Goal: Communication & Community: Answer question/provide support

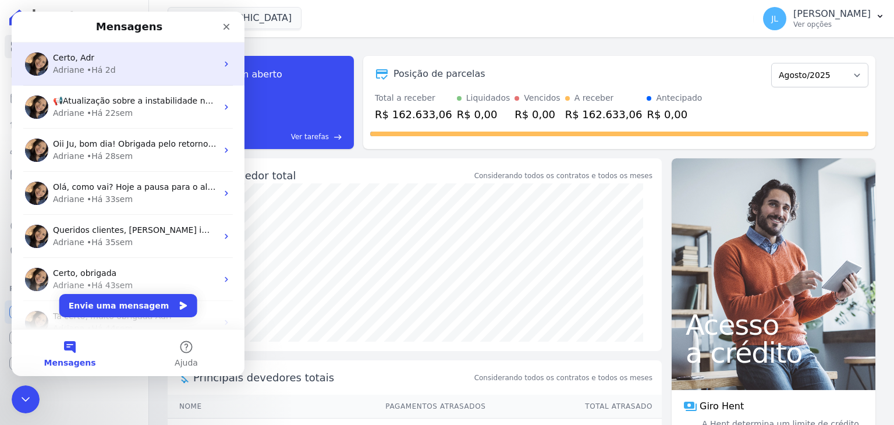
click at [81, 72] on div "Adriane • Há 2d" at bounding box center [135, 70] width 164 height 12
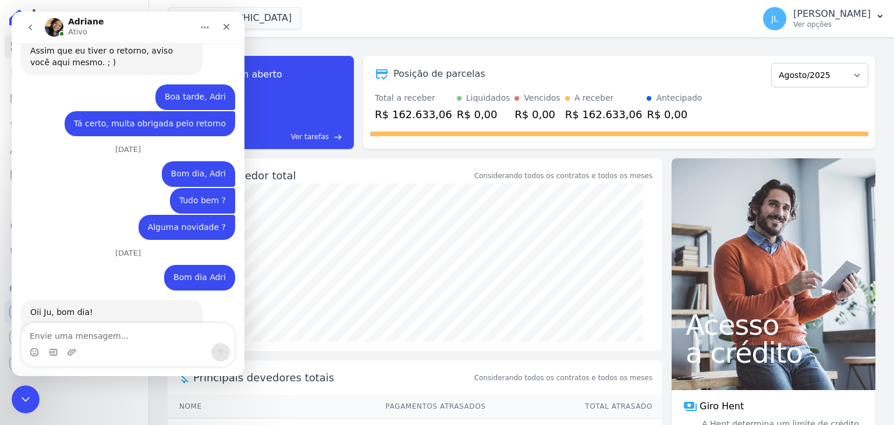
scroll to position [7944, 0]
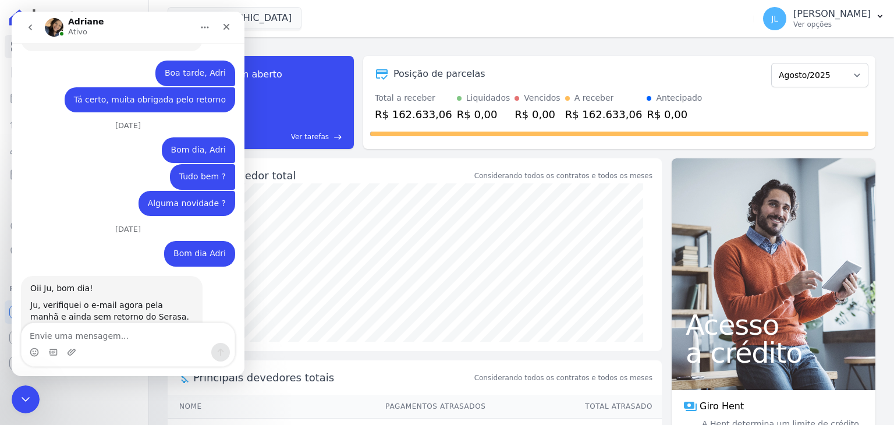
click at [85, 336] on textarea "Envie uma mensagem..." at bounding box center [128, 333] width 213 height 20
type textarea "Bom dia, Adri"
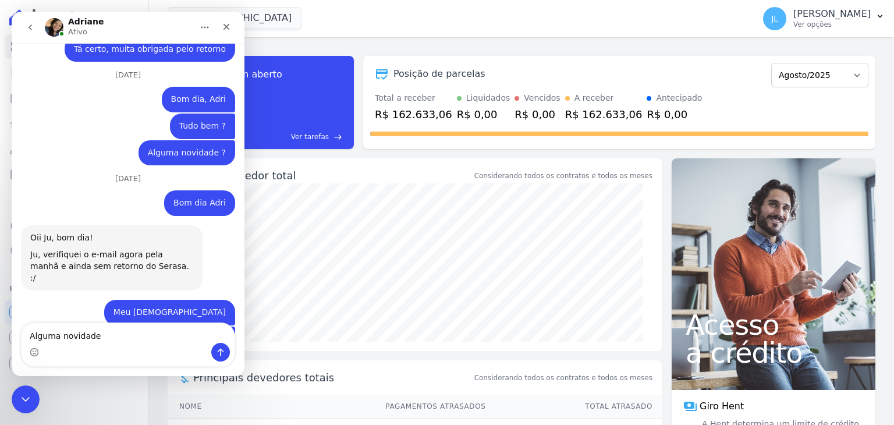
type textarea "Alguma novidade"
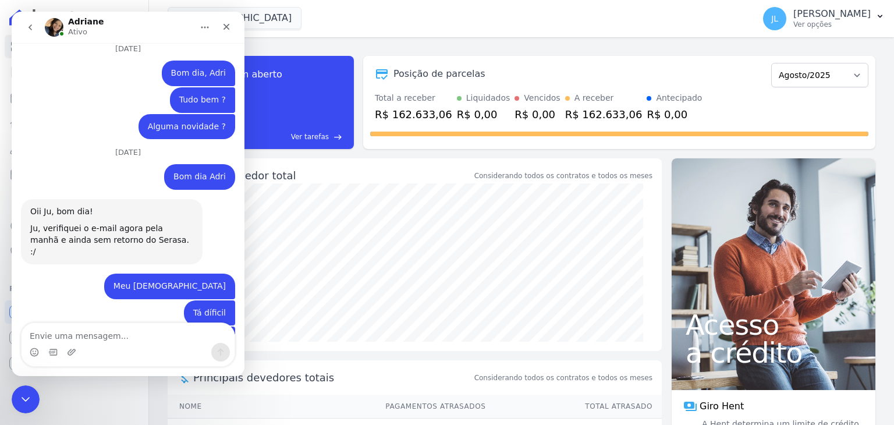
type textarea "?"
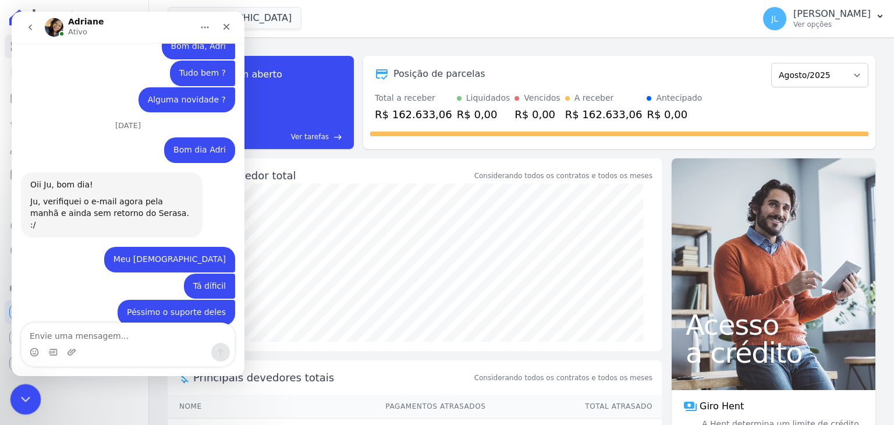
drag, startPoint x: 20, startPoint y: 392, endPoint x: 33, endPoint y: 389, distance: 12.6
click at [20, 390] on icon "Encerramento do Messenger da Intercom" at bounding box center [24, 397] width 14 height 14
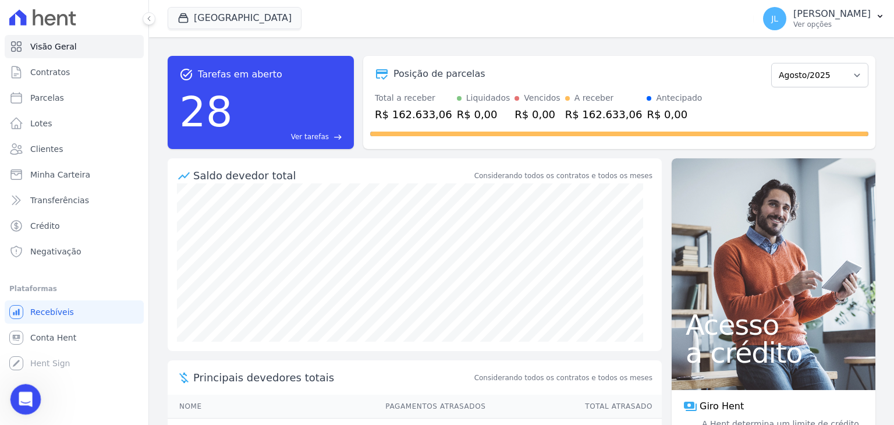
click at [27, 408] on div "Abertura do Messenger da Intercom" at bounding box center [24, 397] width 38 height 38
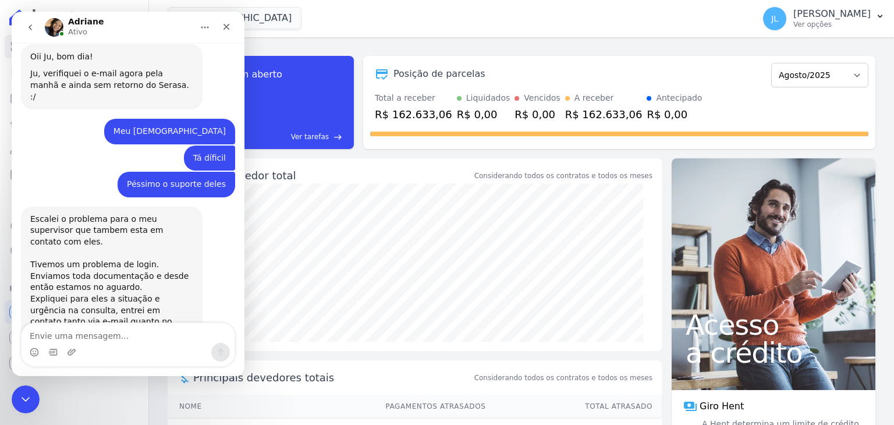
scroll to position [8185, 0]
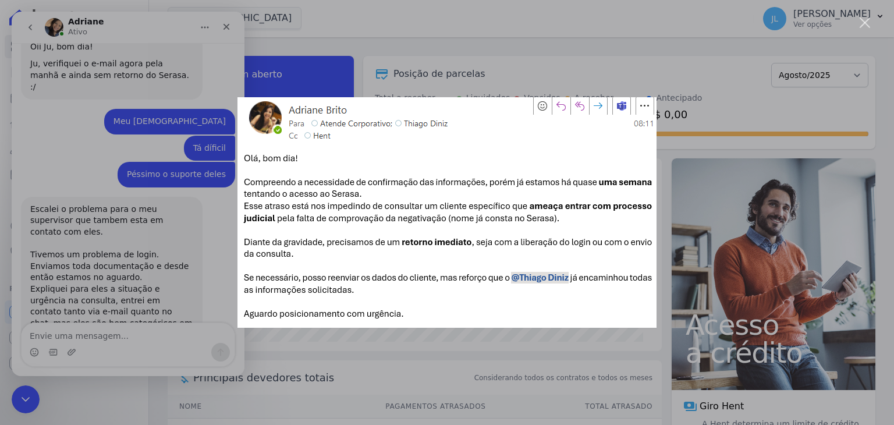
scroll to position [0, 0]
click at [664, 81] on div "Messenger da Intercom" at bounding box center [447, 212] width 894 height 425
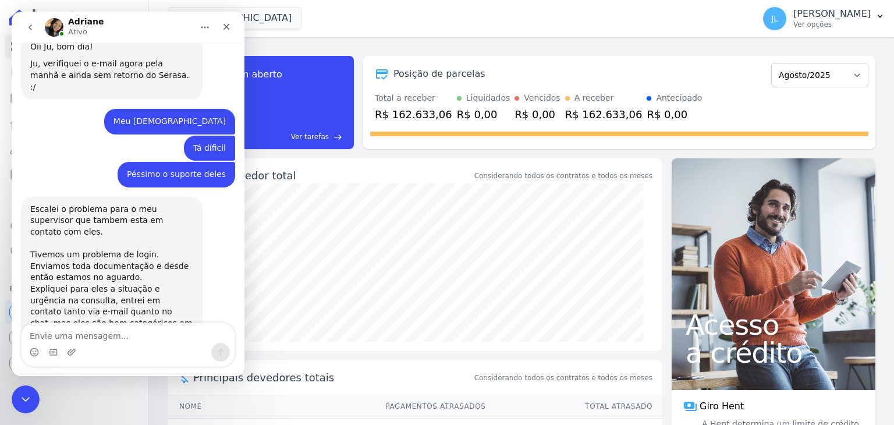
drag, startPoint x: 100, startPoint y: 345, endPoint x: 99, endPoint y: 339, distance: 5.9
click at [99, 344] on div "Messenger da Intercom" at bounding box center [128, 352] width 213 height 19
click at [99, 337] on textarea "Envie uma mensagem..." at bounding box center [128, 333] width 213 height 20
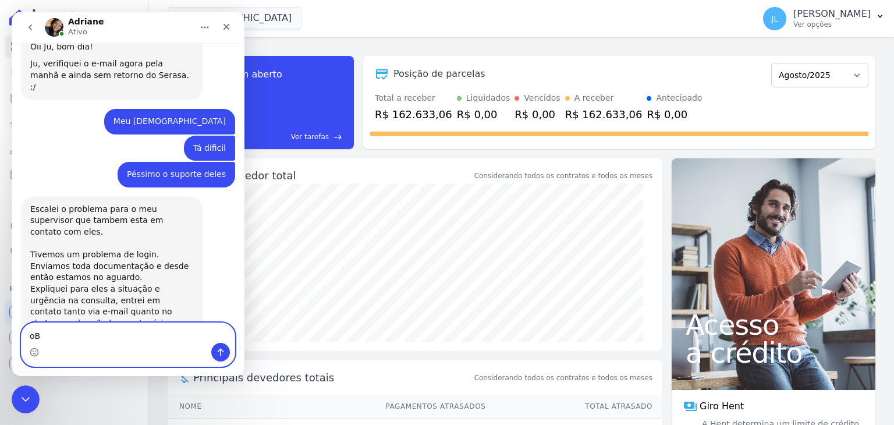
type textarea "o"
type textarea "Obrigada, Adri"
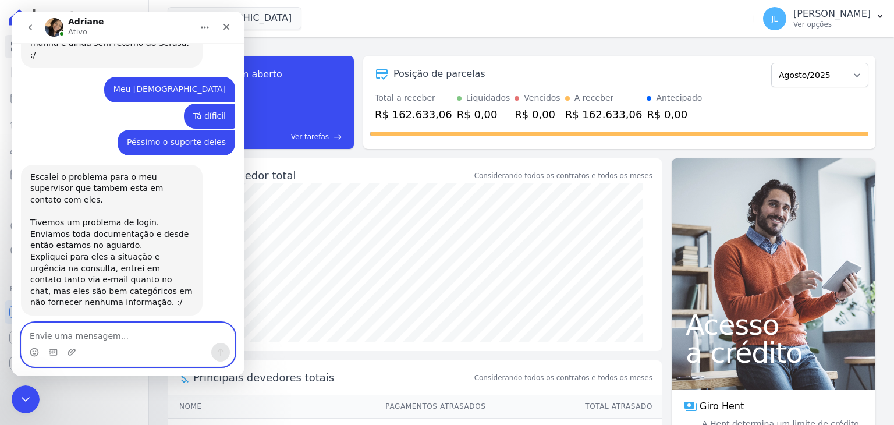
scroll to position [8220, 0]
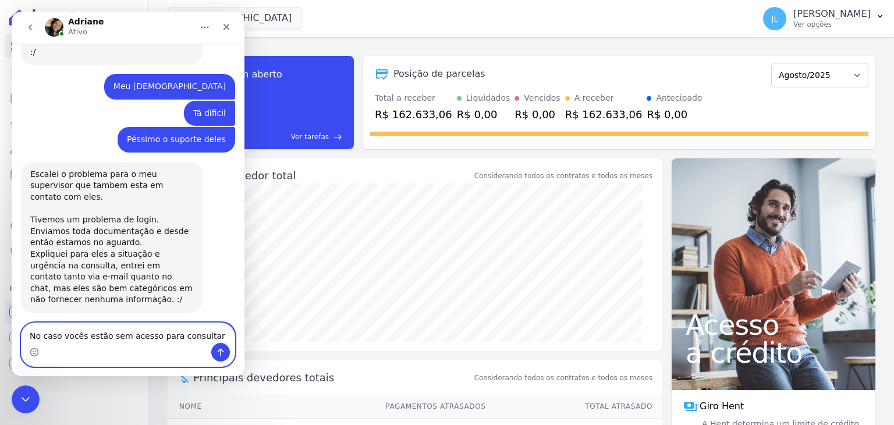
type textarea "No caso vocês estão sem acesso para consultar ?"
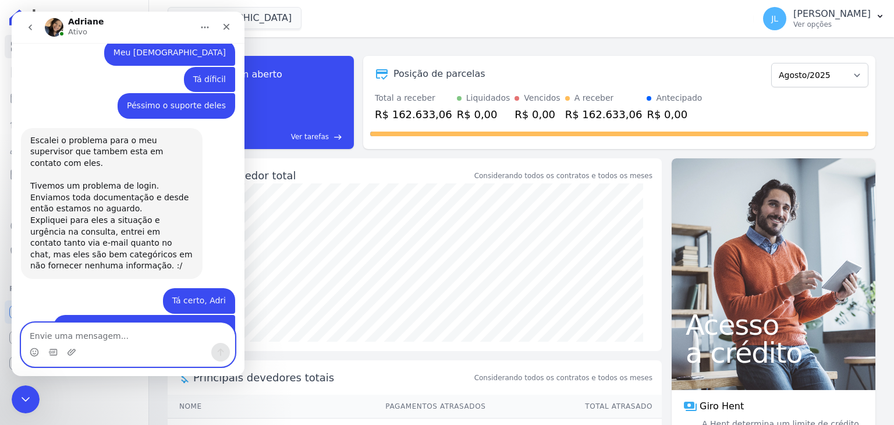
scroll to position [8258, 0]
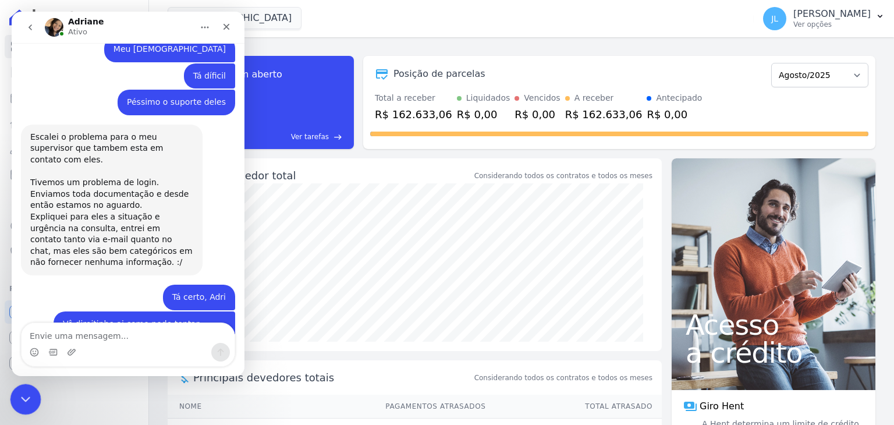
click at [33, 392] on div "Encerramento do Messenger da Intercom" at bounding box center [24, 397] width 28 height 28
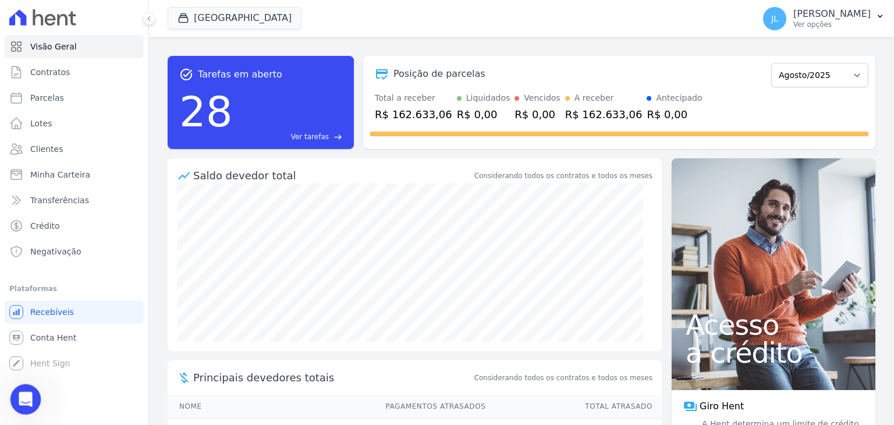
click at [20, 399] on icon "Abertura do Messenger da Intercom" at bounding box center [24, 397] width 19 height 19
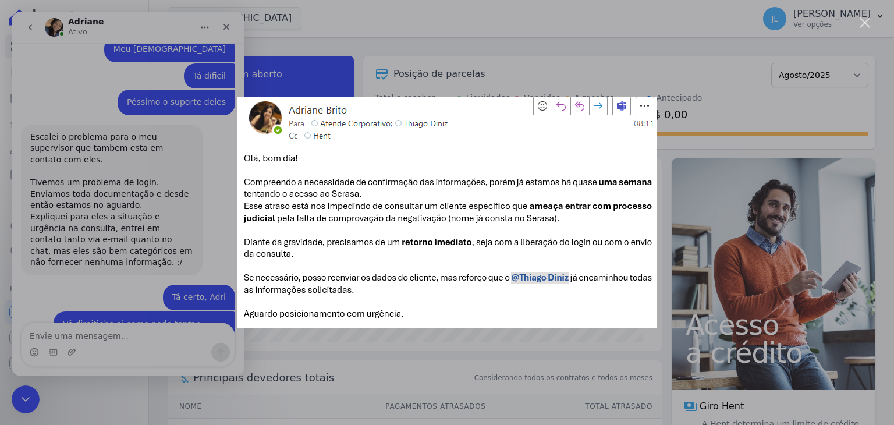
scroll to position [0, 0]
click at [861, 24] on div "Fechar" at bounding box center [864, 22] width 11 height 11
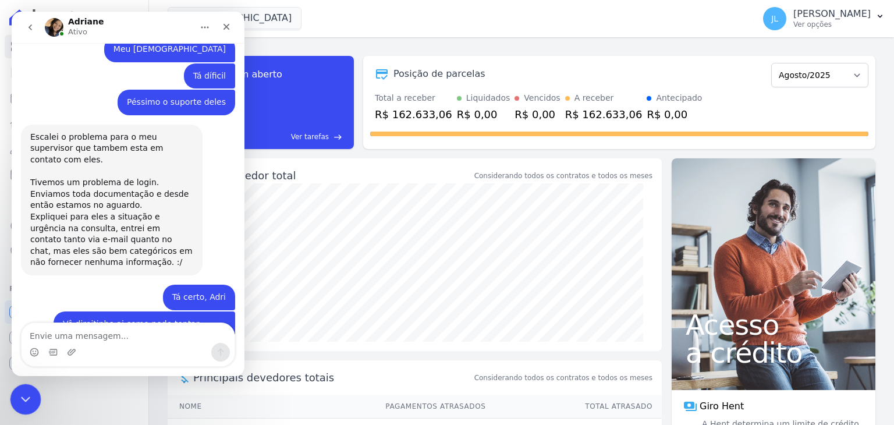
drag, startPoint x: 30, startPoint y: 396, endPoint x: 33, endPoint y: 402, distance: 6.8
click at [31, 396] on div "Encerramento do Messenger da Intercom" at bounding box center [24, 397] width 28 height 28
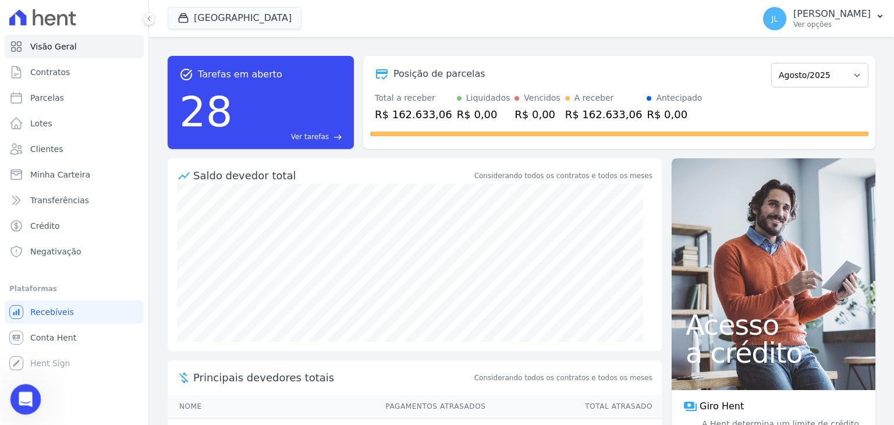
click at [30, 390] on div "Abertura do Messenger da Intercom" at bounding box center [24, 397] width 38 height 38
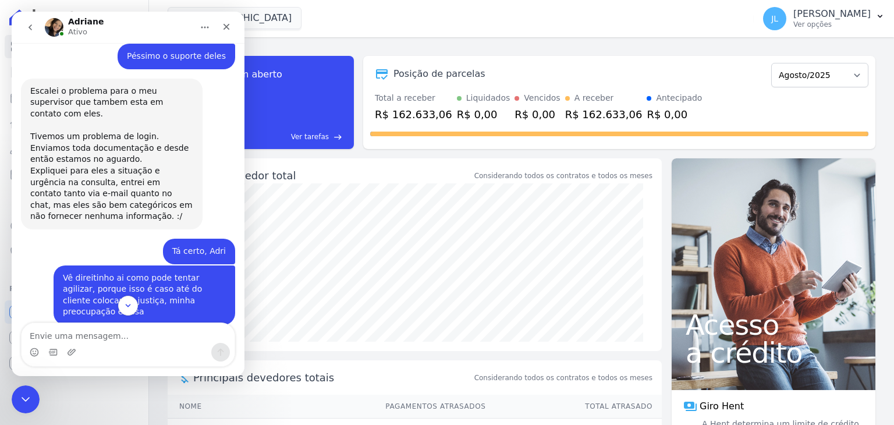
scroll to position [8350, 0]
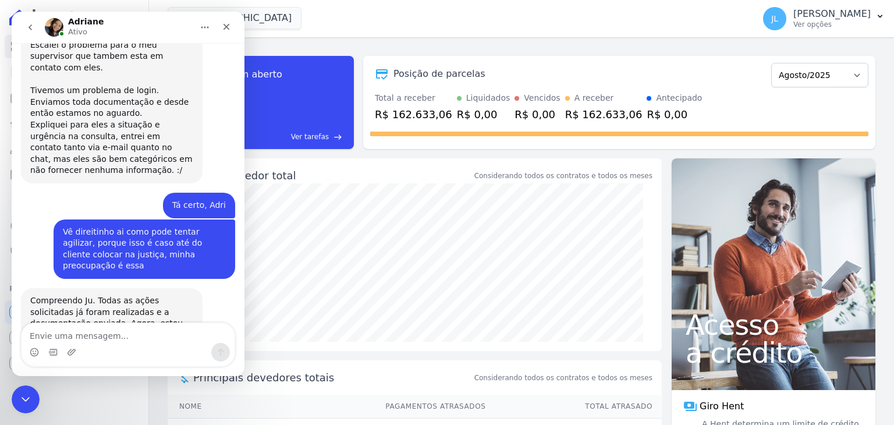
click at [88, 330] on textarea "Envie uma mensagem..." at bounding box center [128, 333] width 213 height 20
type textarea "e"
type textarea "Entendi, complicado."
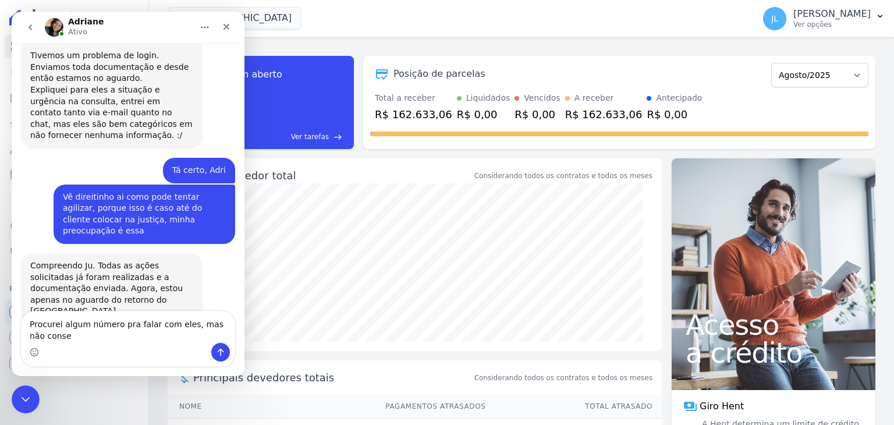
scroll to position [8396, 0]
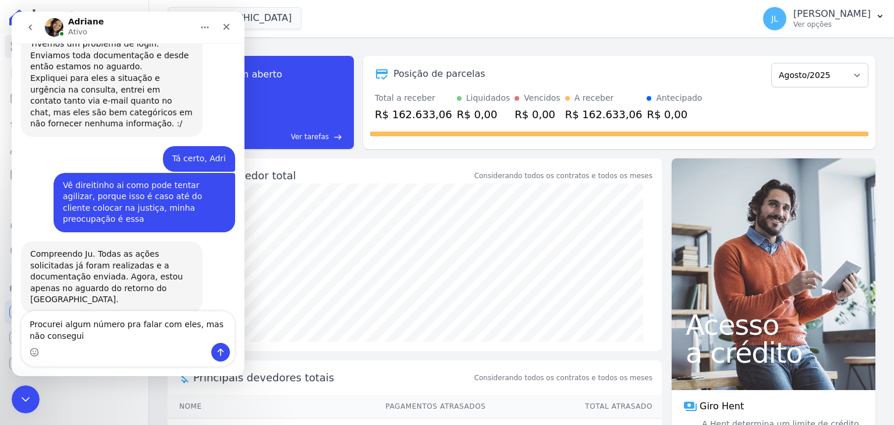
type textarea "Procurei algum número pra falar com eles, mas não consegui"
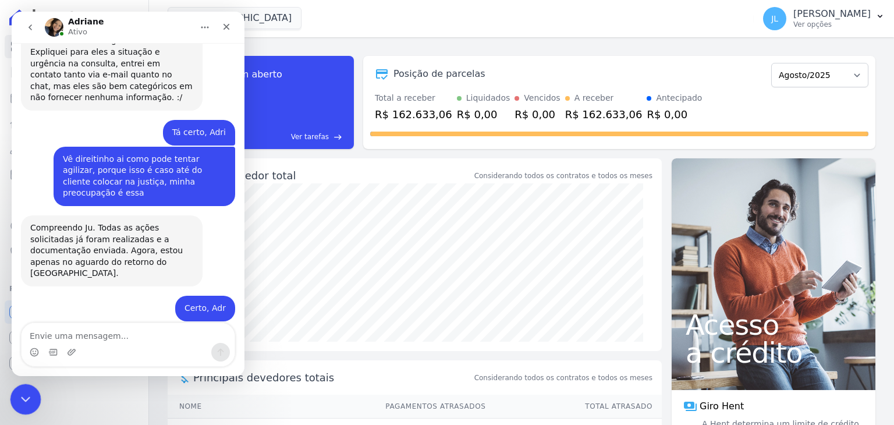
click at [23, 404] on div "Encerramento do Messenger da Intercom" at bounding box center [24, 397] width 28 height 28
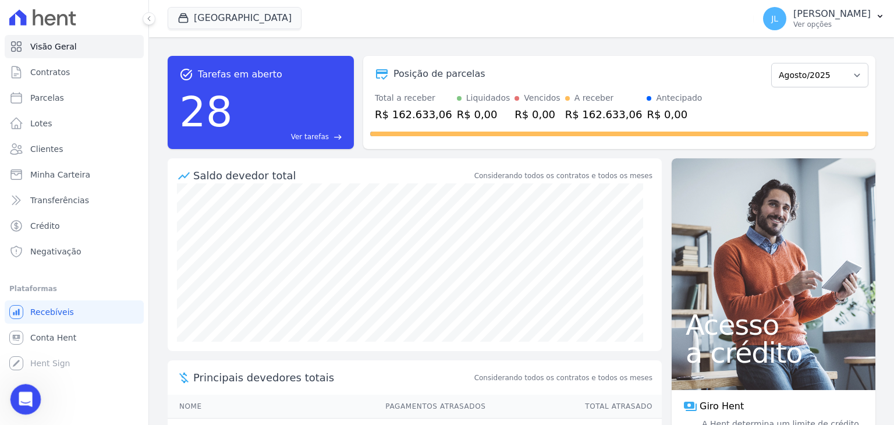
click at [17, 395] on icon "Abertura do Messenger da Intercom" at bounding box center [24, 397] width 19 height 19
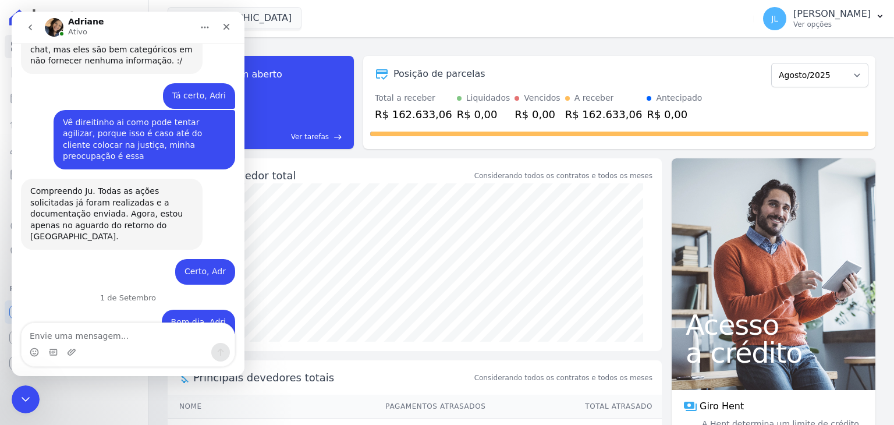
scroll to position [8468, 0]
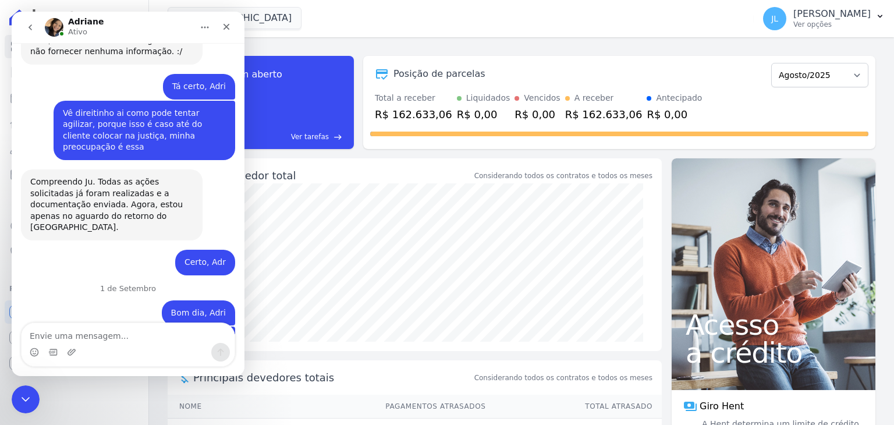
click at [100, 330] on textarea "Envie uma mensagem..." at bounding box center [128, 333] width 213 height 20
type textarea "Tá certo, fico aguardando retorno"
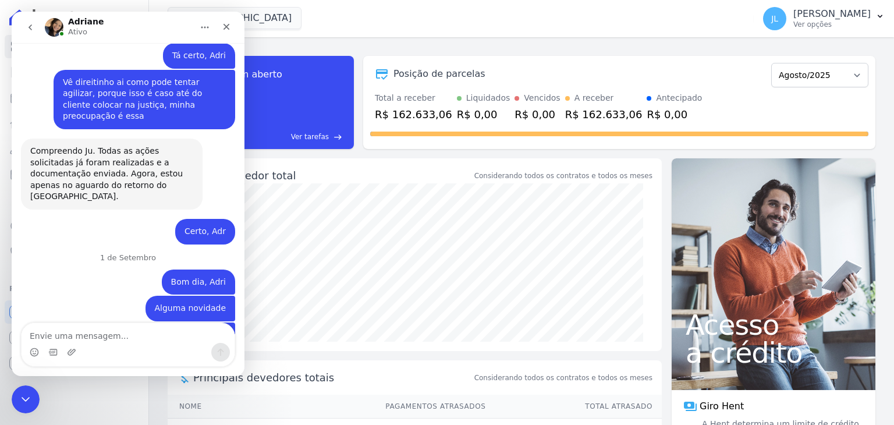
scroll to position [8503, 0]
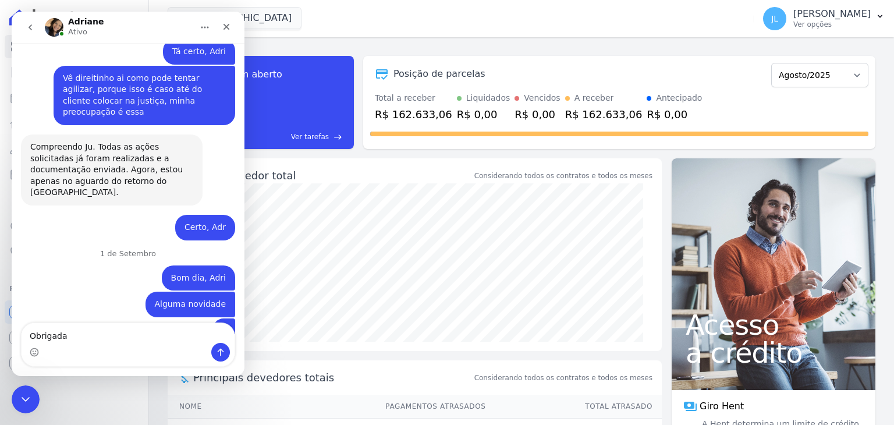
type textarea "Obrigada"
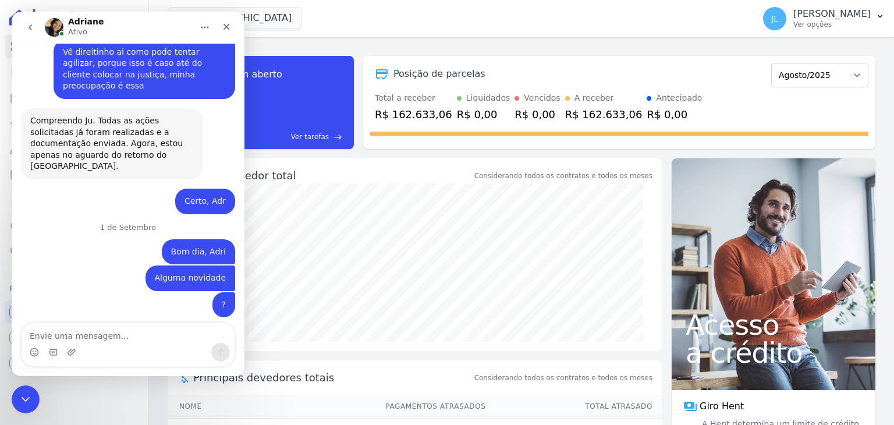
scroll to position [8530, 0]
click at [24, 393] on icon "Encerramento do Messenger da Intercom" at bounding box center [24, 397] width 14 height 14
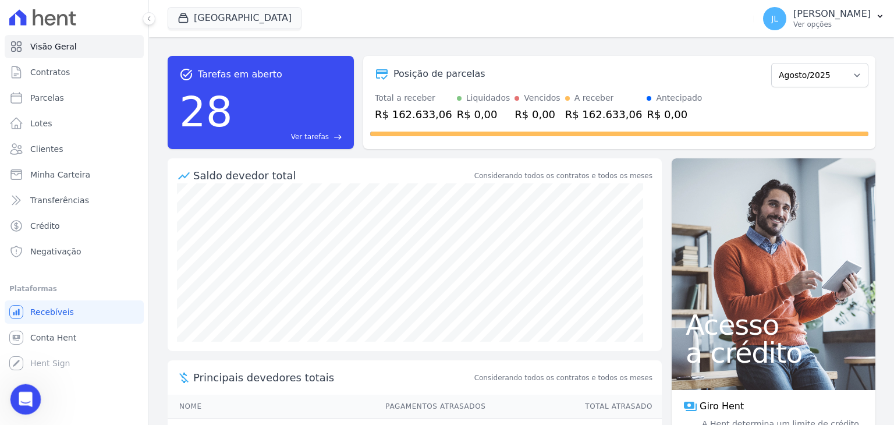
click at [19, 383] on div "Abertura do Messenger da Intercom" at bounding box center [24, 397] width 38 height 38
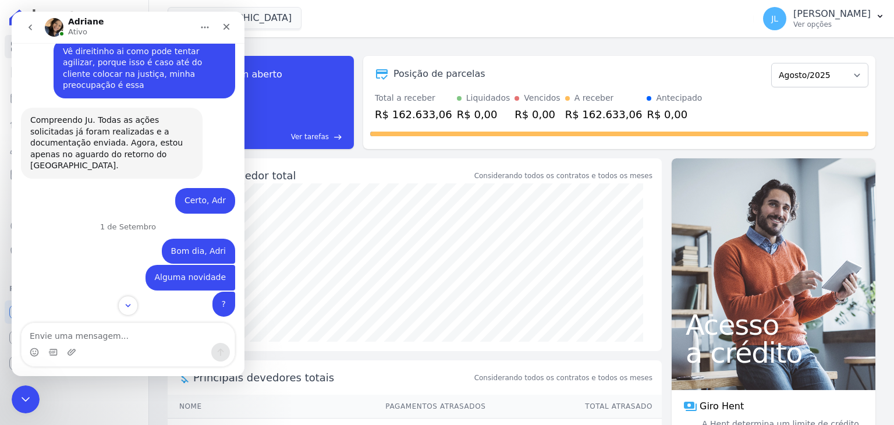
scroll to position [8587, 0]
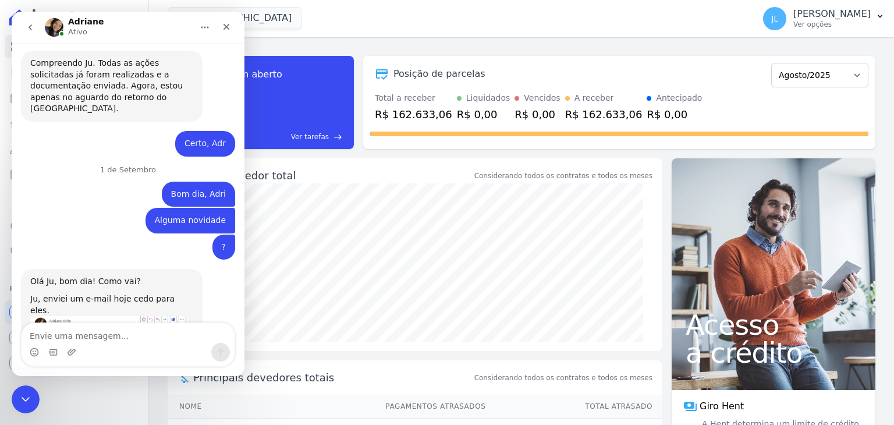
click at [92, 333] on textarea "Envie uma mensagem..." at bounding box center [128, 333] width 213 height 20
type textarea "Tá certo, Adri. Te agradeço"
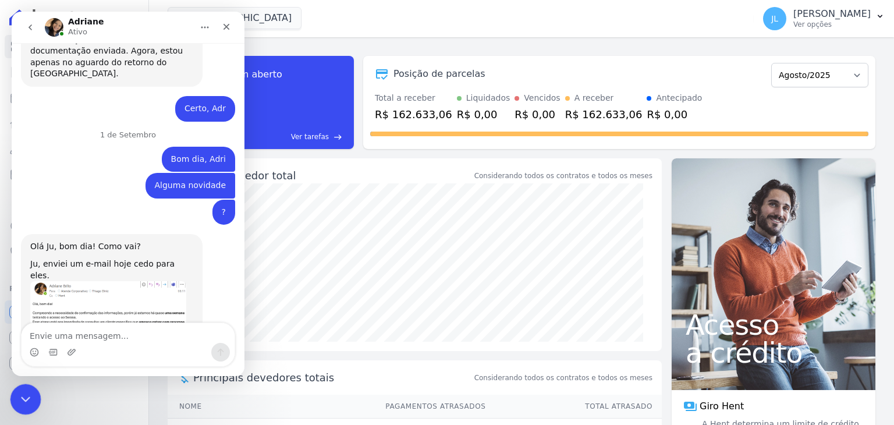
click at [26, 393] on icon "Encerramento do Messenger da Intercom" at bounding box center [24, 397] width 14 height 14
